Goal: Task Accomplishment & Management: Manage account settings

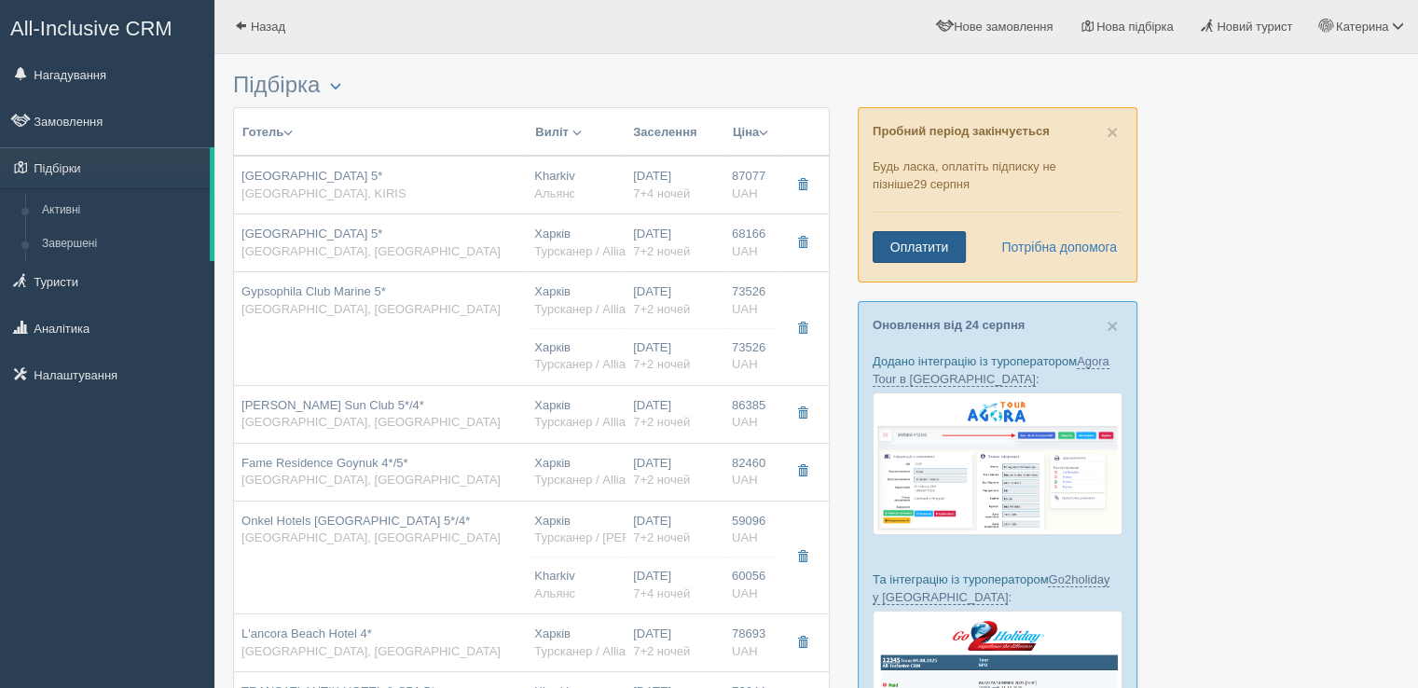
click at [917, 243] on link "Оплатити" at bounding box center [919, 247] width 93 height 32
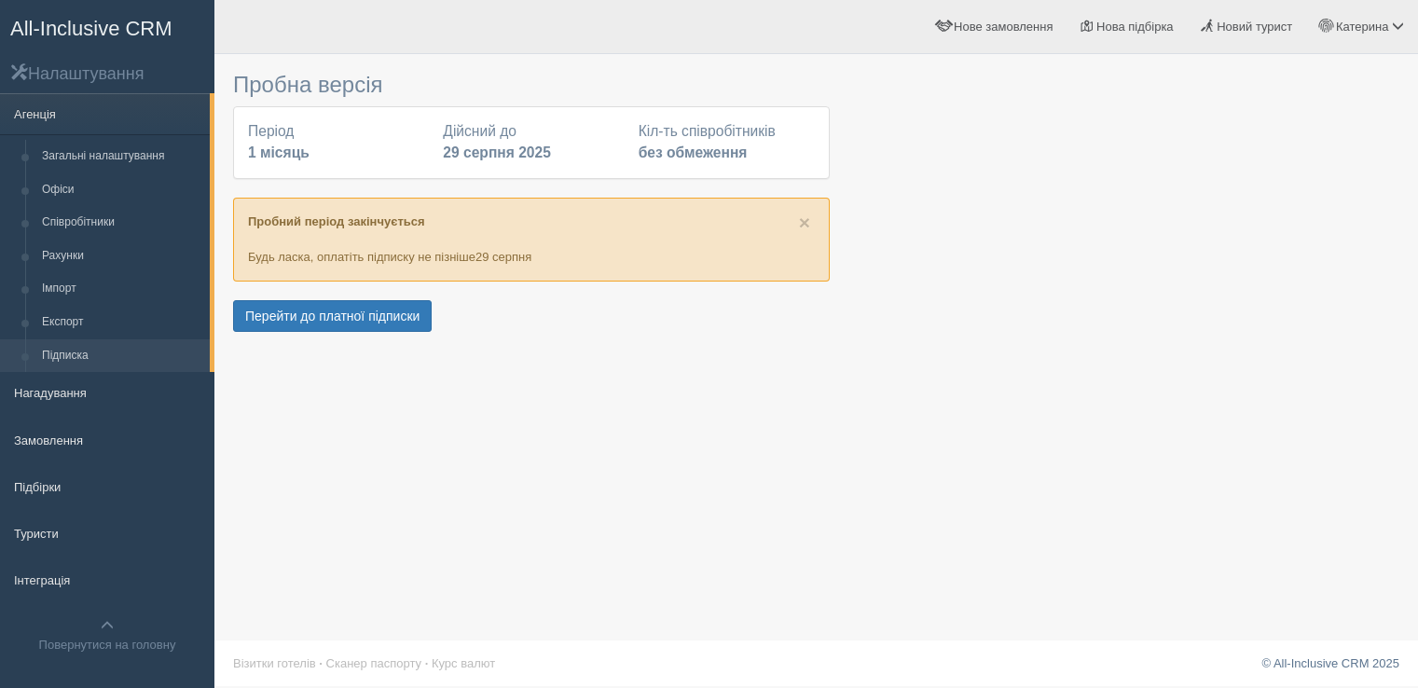
select select
